Goal: Information Seeking & Learning: Learn about a topic

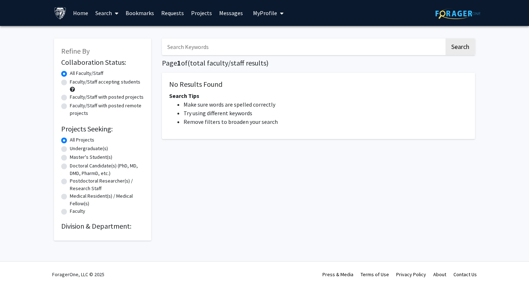
click at [188, 49] on input "Search Keywords" at bounding box center [303, 47] width 283 height 17
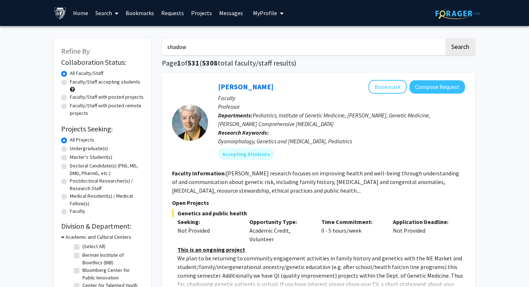
type input "shadow"
click at [446, 39] on button "Search" at bounding box center [461, 47] width 30 height 17
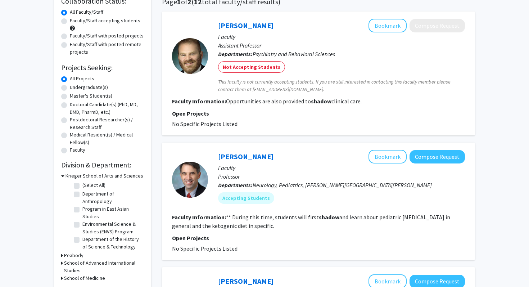
scroll to position [76, 0]
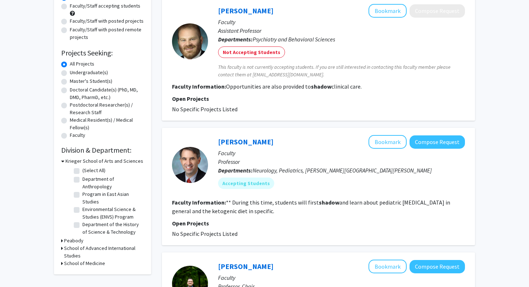
click at [90, 263] on h3 "School of Medicine" at bounding box center [84, 264] width 41 height 8
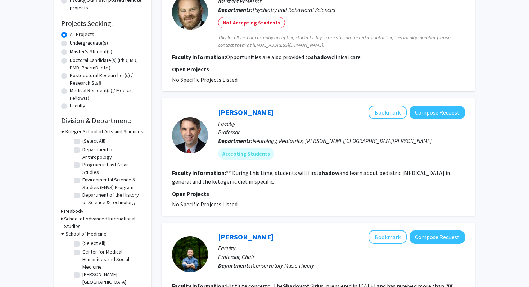
scroll to position [111, 0]
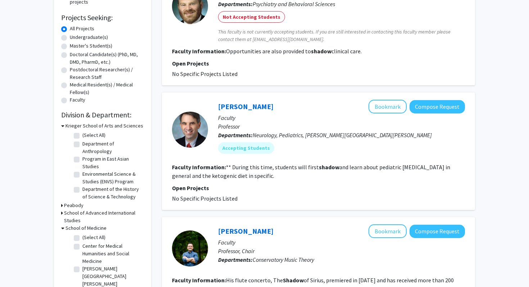
click at [82, 235] on label "(Select All)" at bounding box center [93, 238] width 23 height 8
click at [82, 235] on input "(Select All)" at bounding box center [84, 236] width 5 height 5
checkbox input "true"
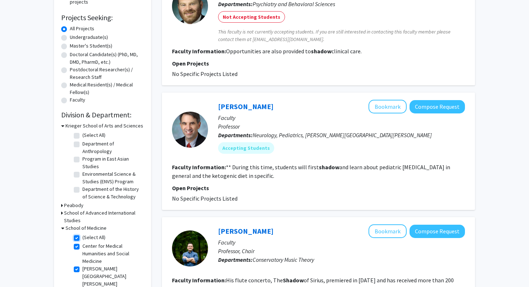
checkbox input "true"
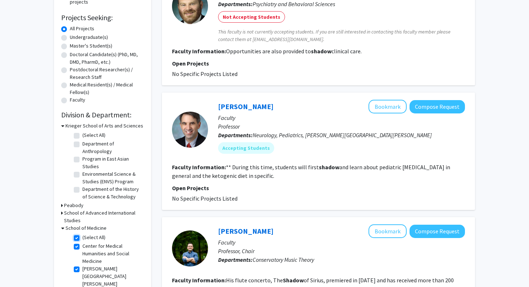
checkbox input "true"
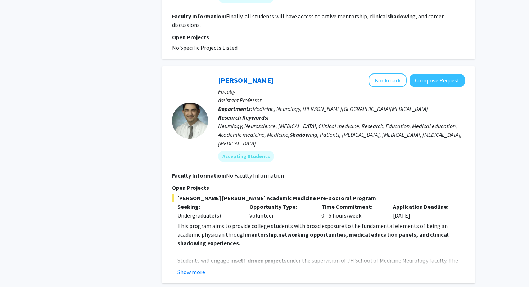
scroll to position [548, 0]
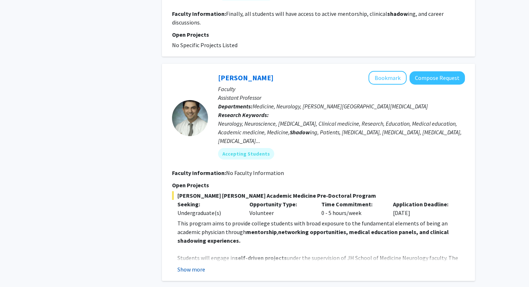
click at [188, 271] on button "Show more" at bounding box center [192, 269] width 28 height 9
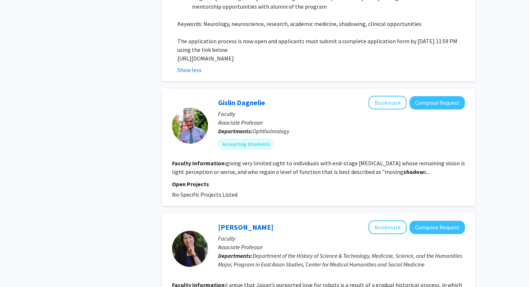
scroll to position [1051, 0]
drag, startPoint x: 269, startPoint y: 174, endPoint x: 260, endPoint y: 168, distance: 10.3
click at [260, 168] on fg-read-more "giving very limited sight to individuals with end-stage [MEDICAL_DATA] whose re…" at bounding box center [318, 167] width 293 height 16
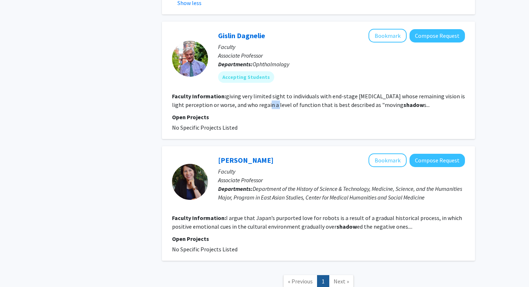
scroll to position [1171, 0]
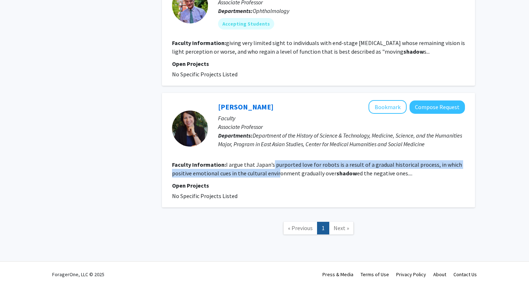
drag, startPoint x: 277, startPoint y: 174, endPoint x: 271, endPoint y: 161, distance: 13.7
click at [271, 161] on fg-read-more "I argue that Japan’s purported love for robots is a result of a gradual histori…" at bounding box center [317, 169] width 290 height 16
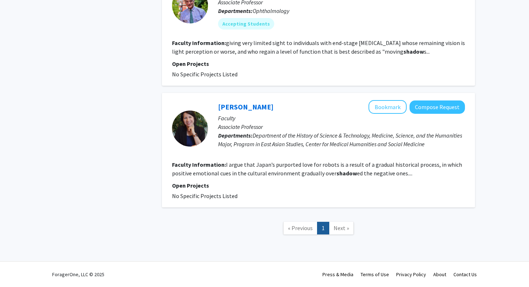
click at [295, 167] on fg-read-more "I argue that Japan’s purported love for robots is a result of a gradual histori…" at bounding box center [317, 169] width 290 height 16
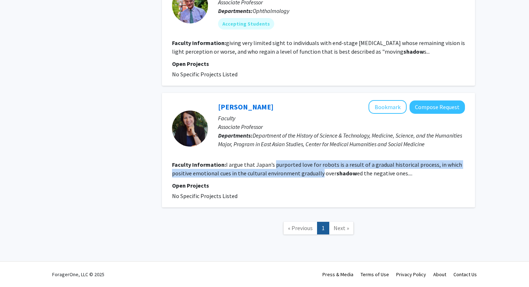
drag, startPoint x: 295, startPoint y: 167, endPoint x: 298, endPoint y: 172, distance: 6.8
click at [298, 172] on fg-read-more "I argue that Japan’s purported love for robots is a result of a gradual histori…" at bounding box center [317, 169] width 290 height 16
drag, startPoint x: 298, startPoint y: 172, endPoint x: 298, endPoint y: 160, distance: 12.6
click at [298, 160] on section "Faculty Information: I argue that Japan’s purported love for robots is a result…" at bounding box center [318, 168] width 293 height 17
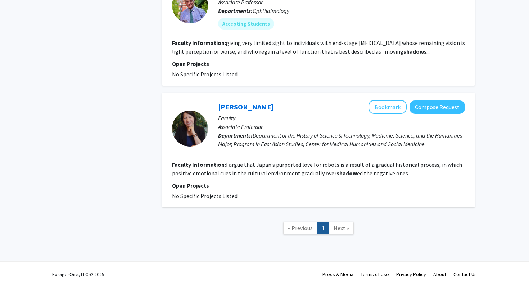
click at [298, 160] on section "Faculty Information: I argue that Japan’s purported love for robots is a result…" at bounding box center [318, 168] width 293 height 17
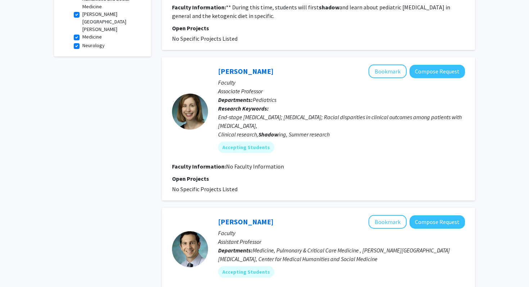
scroll to position [0, 0]
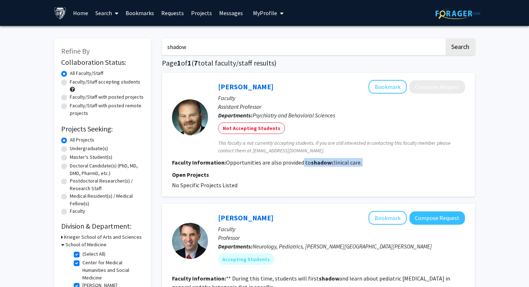
drag, startPoint x: 305, startPoint y: 169, endPoint x: 301, endPoint y: 159, distance: 10.2
click at [301, 159] on fg-search-faculty "[PERSON_NAME] Bookmark Compose Request Faculty Assistant Professor Departments:…" at bounding box center [318, 134] width 293 height 109
click at [301, 159] on fg-read-more "Opportunities are also provided to shadow clinical care." at bounding box center [294, 162] width 136 height 7
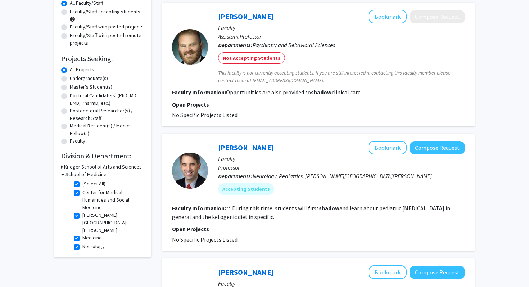
scroll to position [171, 0]
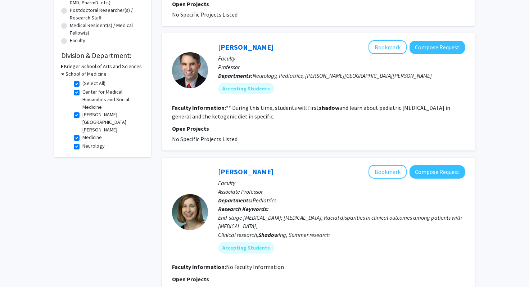
drag, startPoint x: 324, startPoint y: 103, endPoint x: 309, endPoint y: 101, distance: 15.9
click at [309, 102] on fg-search-faculty "[PERSON_NAME] Bookmark Compose Request Faculty Professor Departments: Neurology…" at bounding box center [318, 91] width 293 height 103
click at [244, 48] on link "[PERSON_NAME]" at bounding box center [245, 46] width 55 height 9
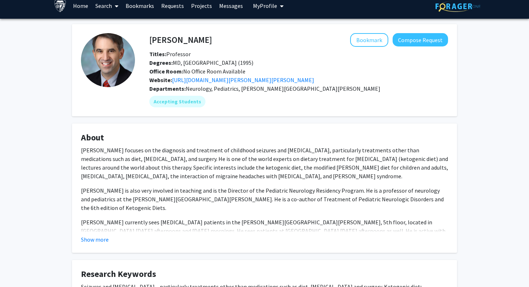
scroll to position [9, 0]
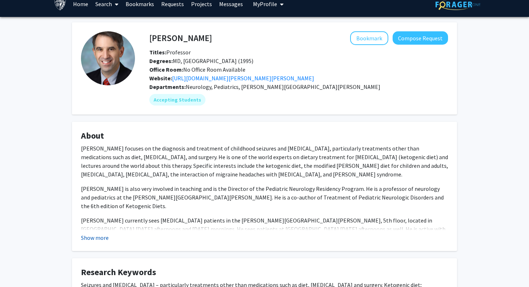
click at [90, 242] on button "Show more" at bounding box center [95, 237] width 28 height 9
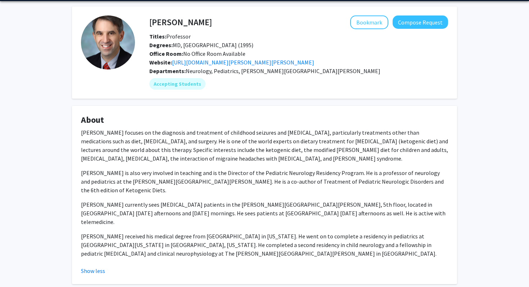
scroll to position [30, 0]
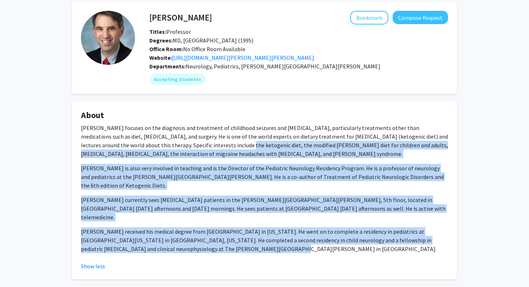
drag, startPoint x: 198, startPoint y: 250, endPoint x: 178, endPoint y: 149, distance: 103.2
click at [178, 149] on div "[PERSON_NAME] focuses on the diagnosis and treatment of childhood seizures and …" at bounding box center [264, 189] width 367 height 130
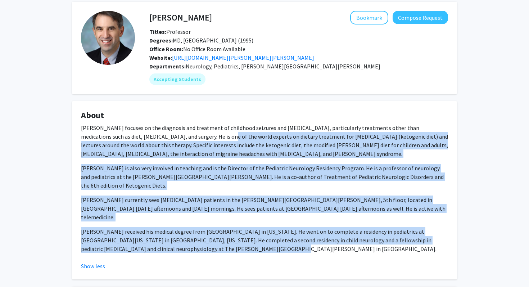
click at [178, 149] on p "[PERSON_NAME] focuses on the diagnosis and treatment of childhood seizures and …" at bounding box center [264, 141] width 367 height 35
drag, startPoint x: 178, startPoint y: 149, endPoint x: 190, endPoint y: 250, distance: 102.3
click at [190, 250] on div "[PERSON_NAME] focuses on the diagnosis and treatment of childhood seizures and …" at bounding box center [264, 189] width 367 height 130
click at [190, 250] on p "[PERSON_NAME] received his medical degree from [GEOGRAPHIC_DATA] in [US_STATE].…" at bounding box center [264, 240] width 367 height 26
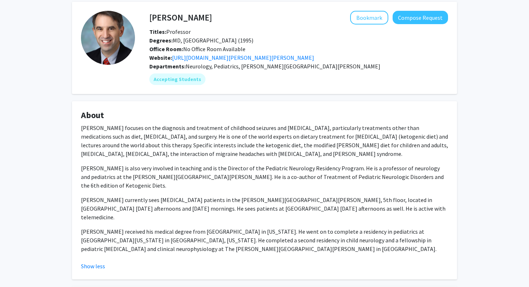
scroll to position [0, 0]
